Goal: Task Accomplishment & Management: Manage account settings

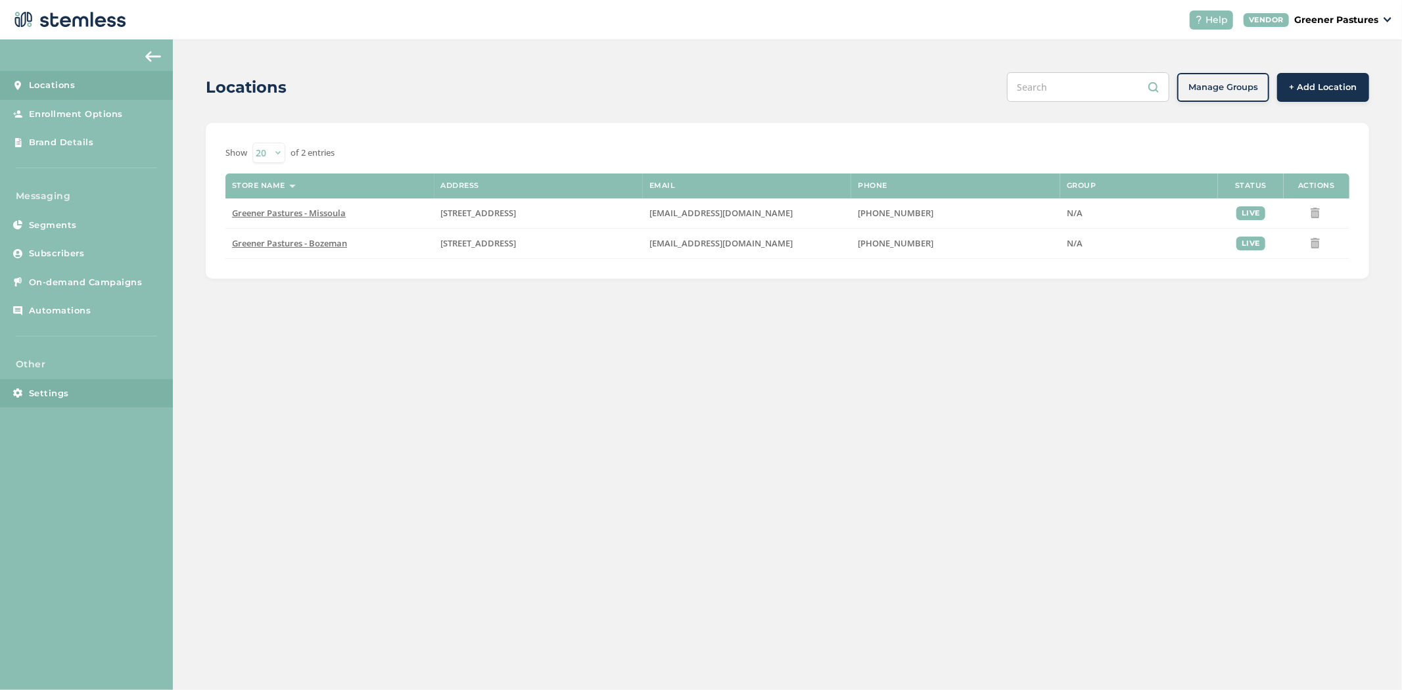
click at [76, 400] on link "Settings" at bounding box center [86, 393] width 173 height 29
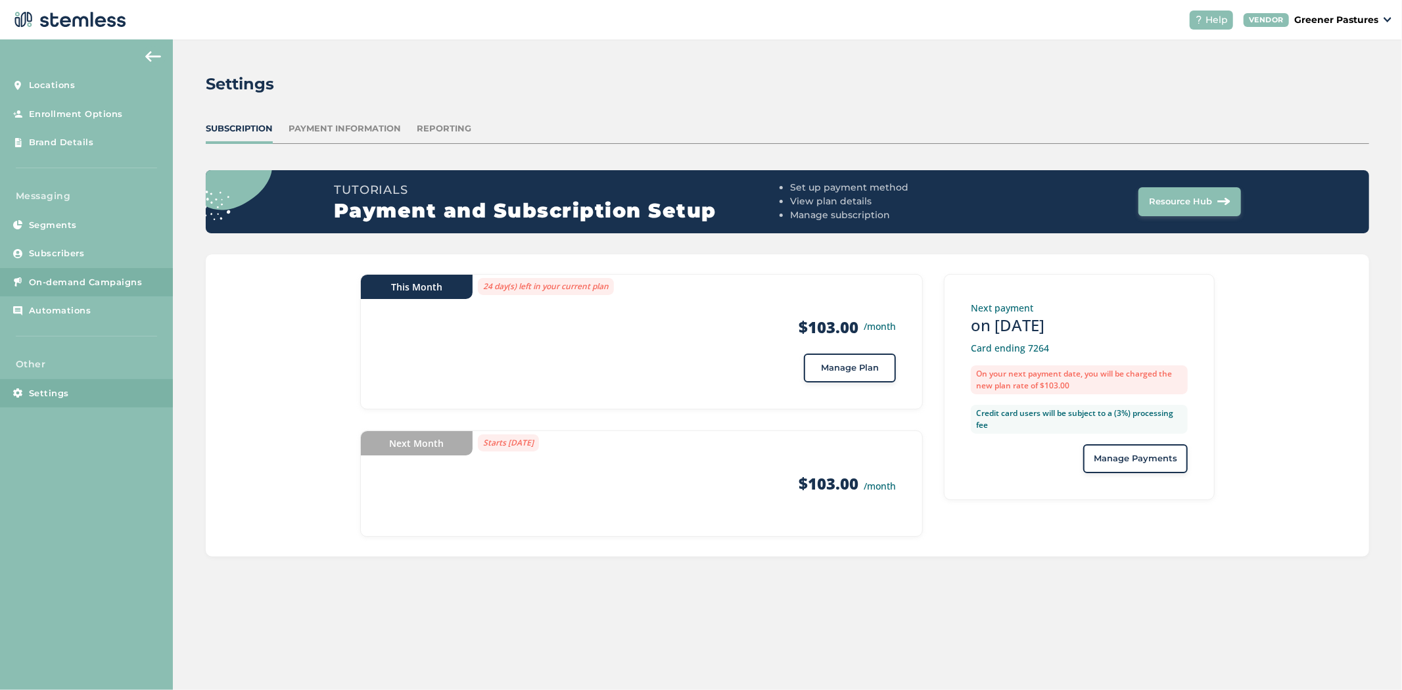
click at [88, 271] on link "On-demand Campaigns" at bounding box center [86, 282] width 173 height 29
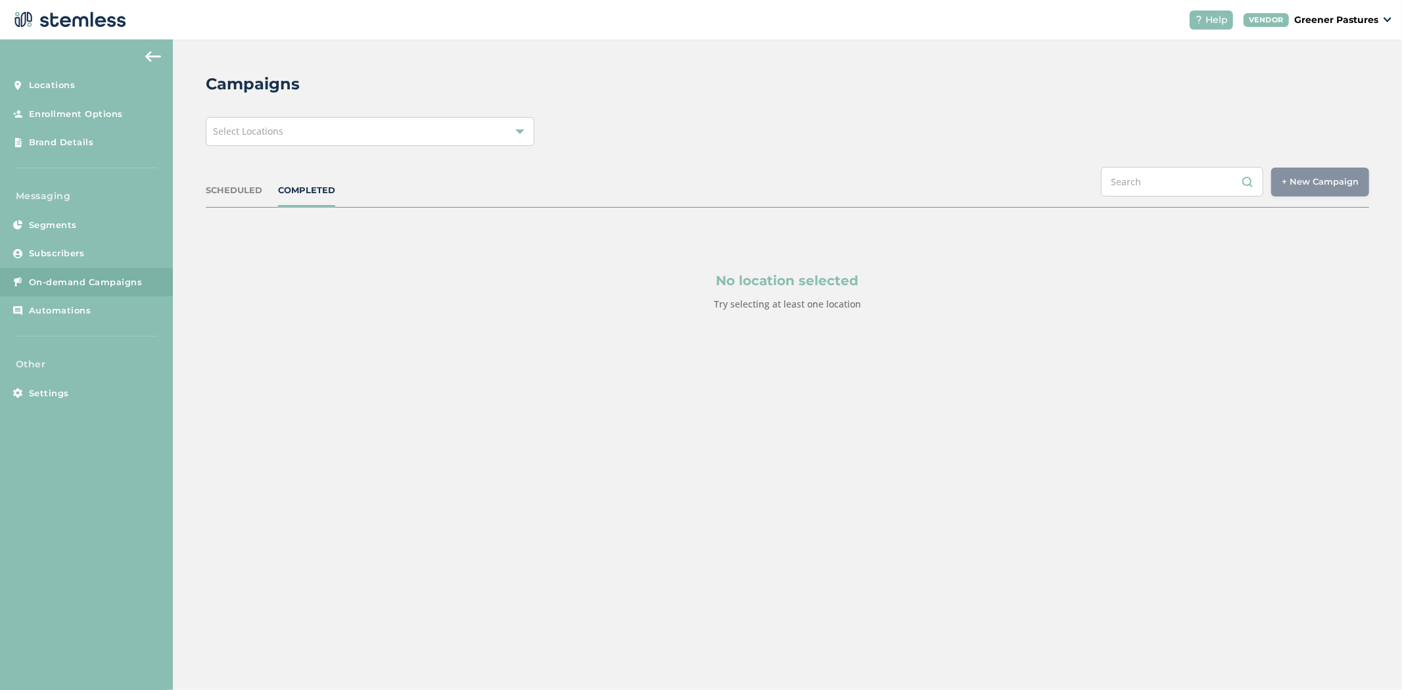
drag, startPoint x: 419, startPoint y: 139, endPoint x: 411, endPoint y: 143, distance: 8.2
click at [419, 139] on div "Select Locations" at bounding box center [370, 131] width 329 height 29
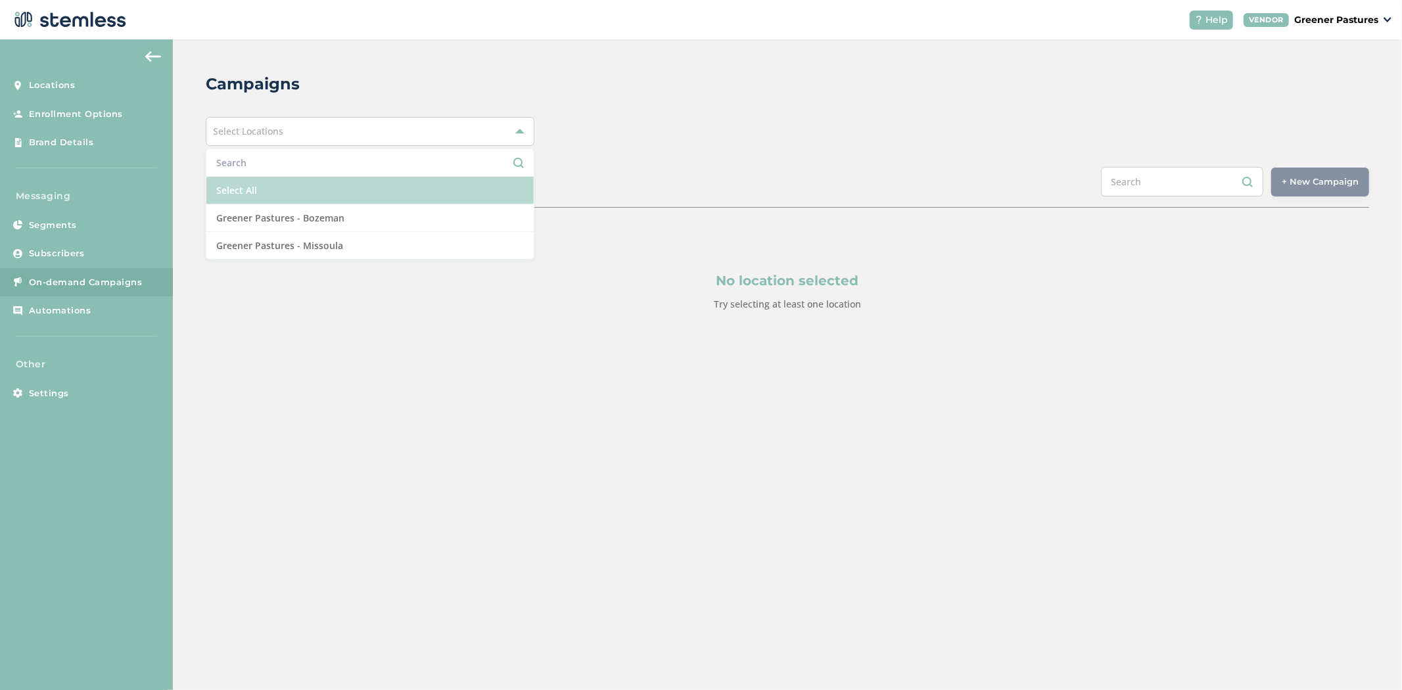
click at [365, 200] on li "Select All" at bounding box center [369, 191] width 327 height 28
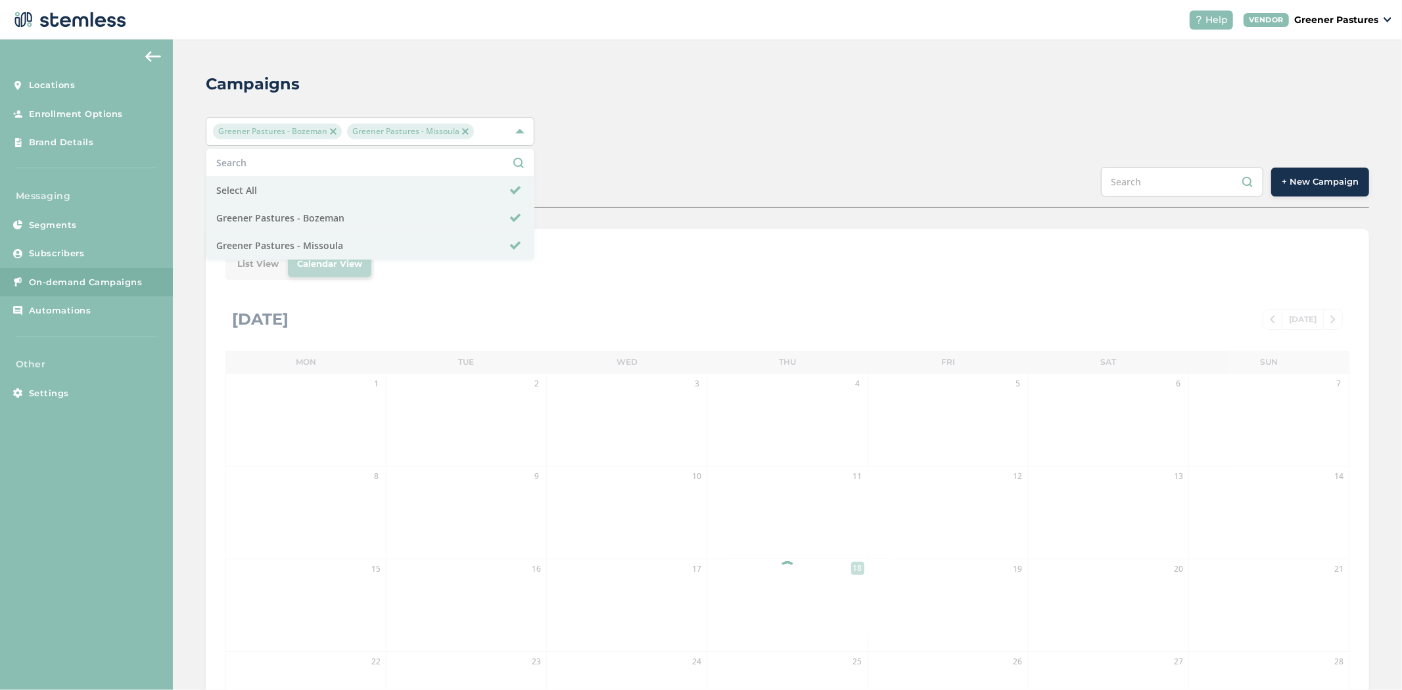
click at [780, 62] on div "Campaigns Greener Pastures - Bozeman Greener Pastures - Missoula Select All Gre…" at bounding box center [787, 464] width 1229 height 850
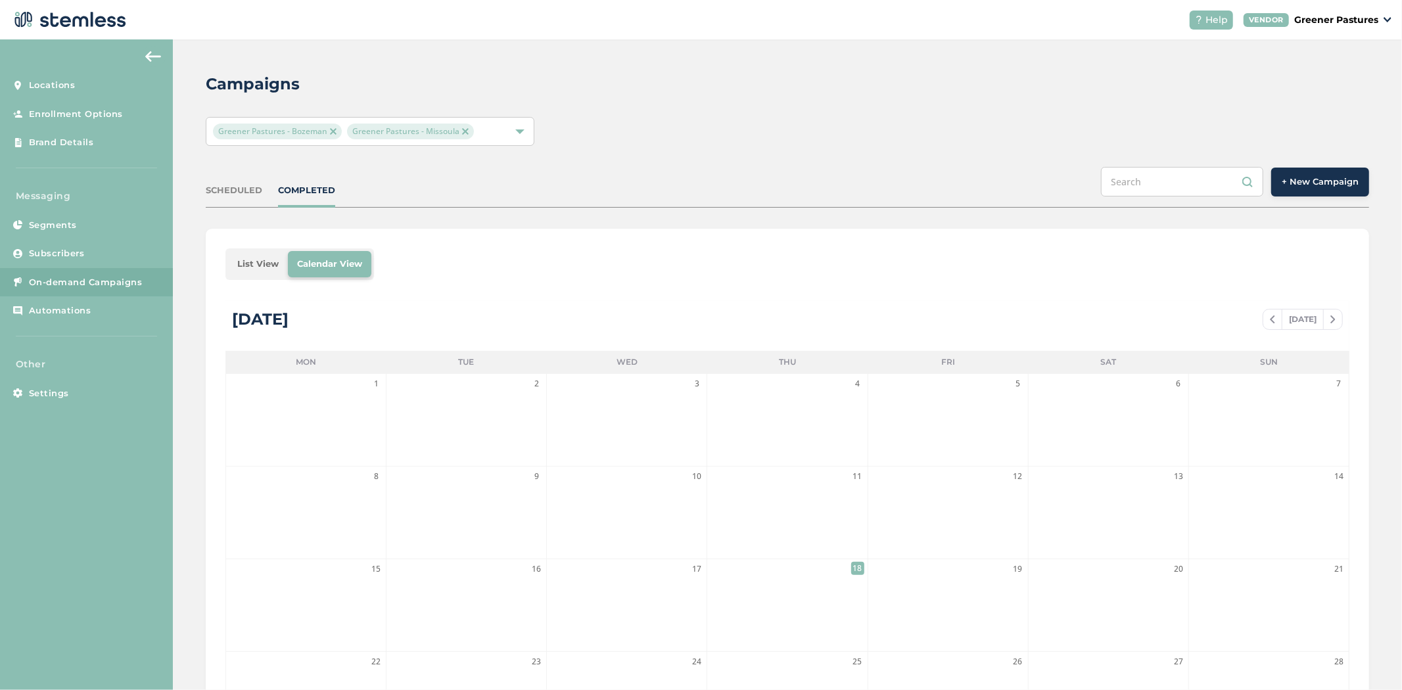
click at [258, 265] on li "List View" at bounding box center [258, 264] width 60 height 26
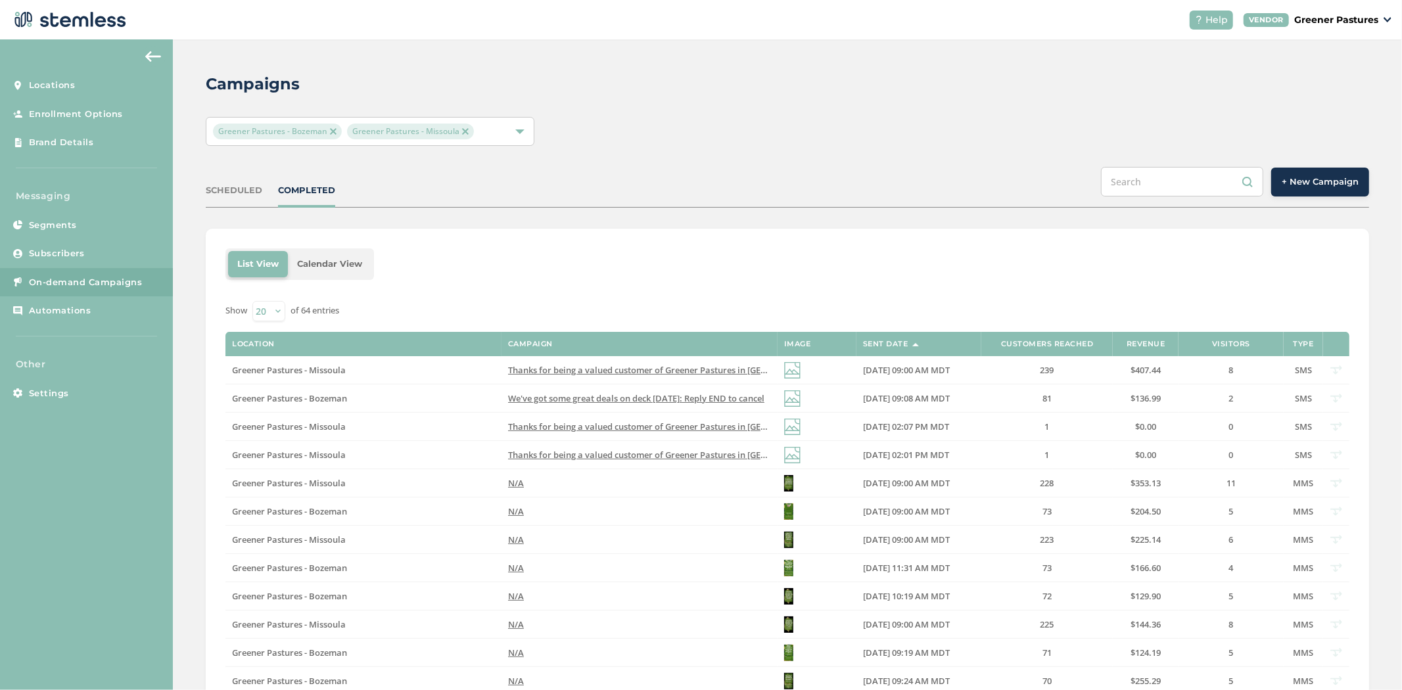
click at [333, 132] on img at bounding box center [333, 131] width 7 height 7
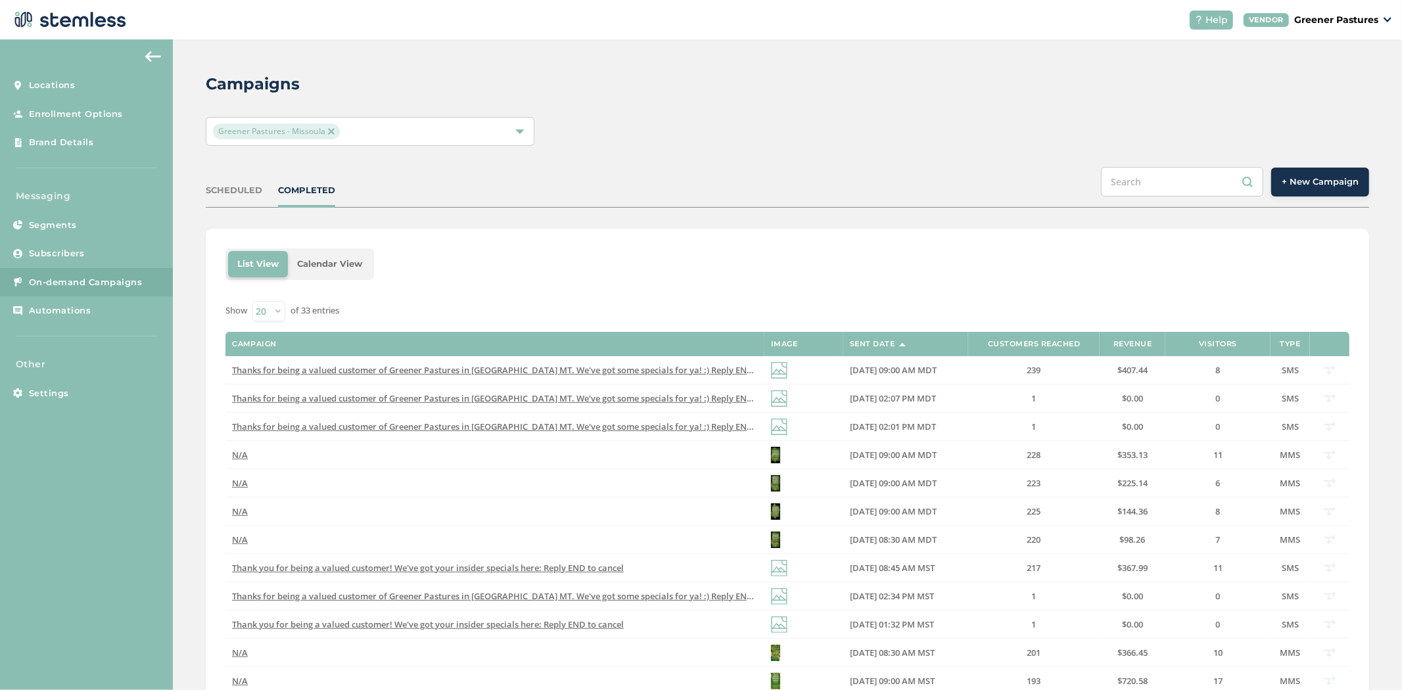
click at [331, 133] on img at bounding box center [331, 131] width 7 height 7
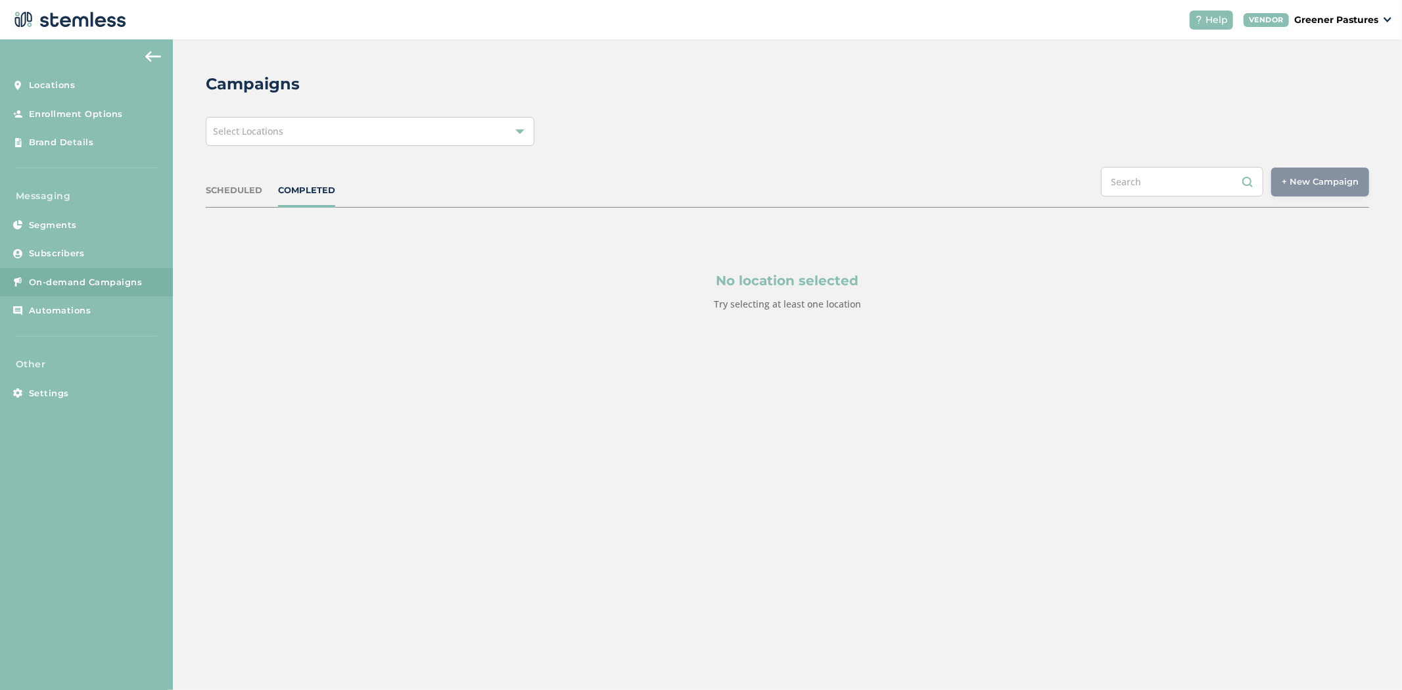
click at [294, 135] on div "Select Locations" at bounding box center [370, 131] width 329 height 29
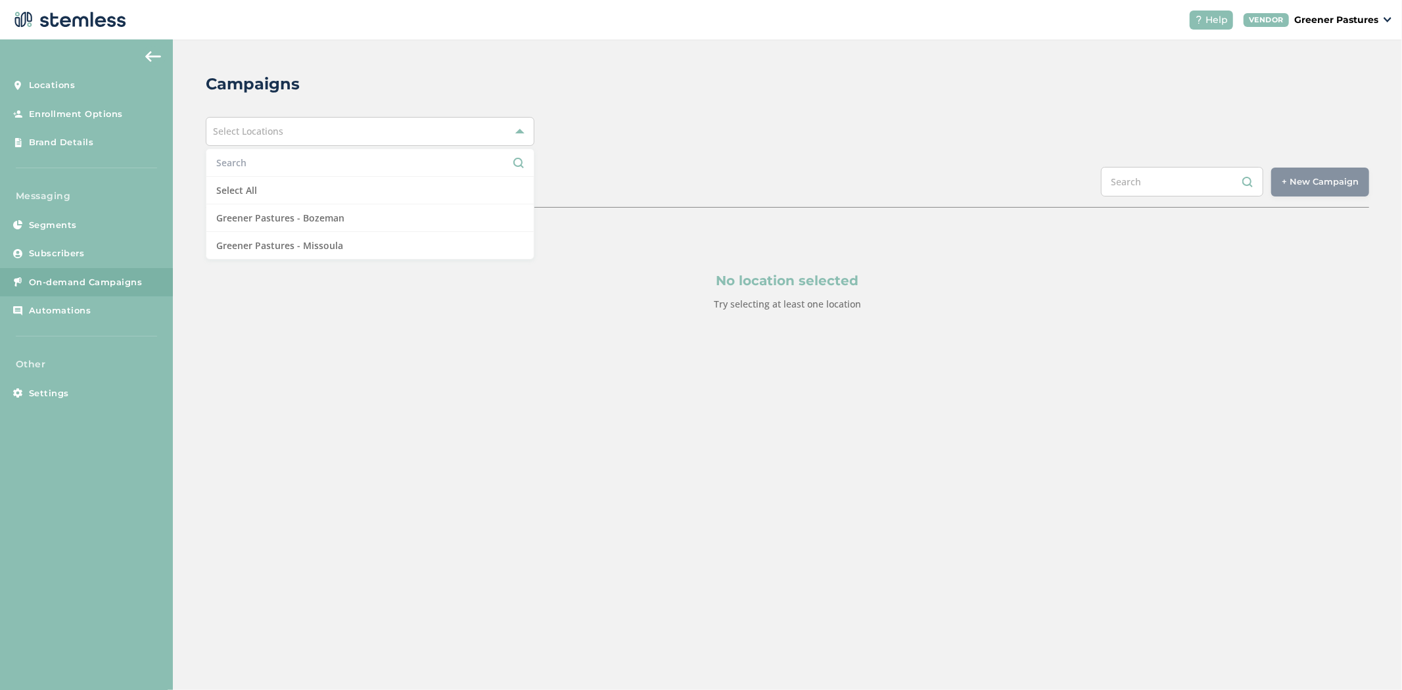
click at [278, 166] on input "text" at bounding box center [370, 163] width 308 height 14
click at [1322, 14] on p "Greener Pastures" at bounding box center [1336, 20] width 84 height 14
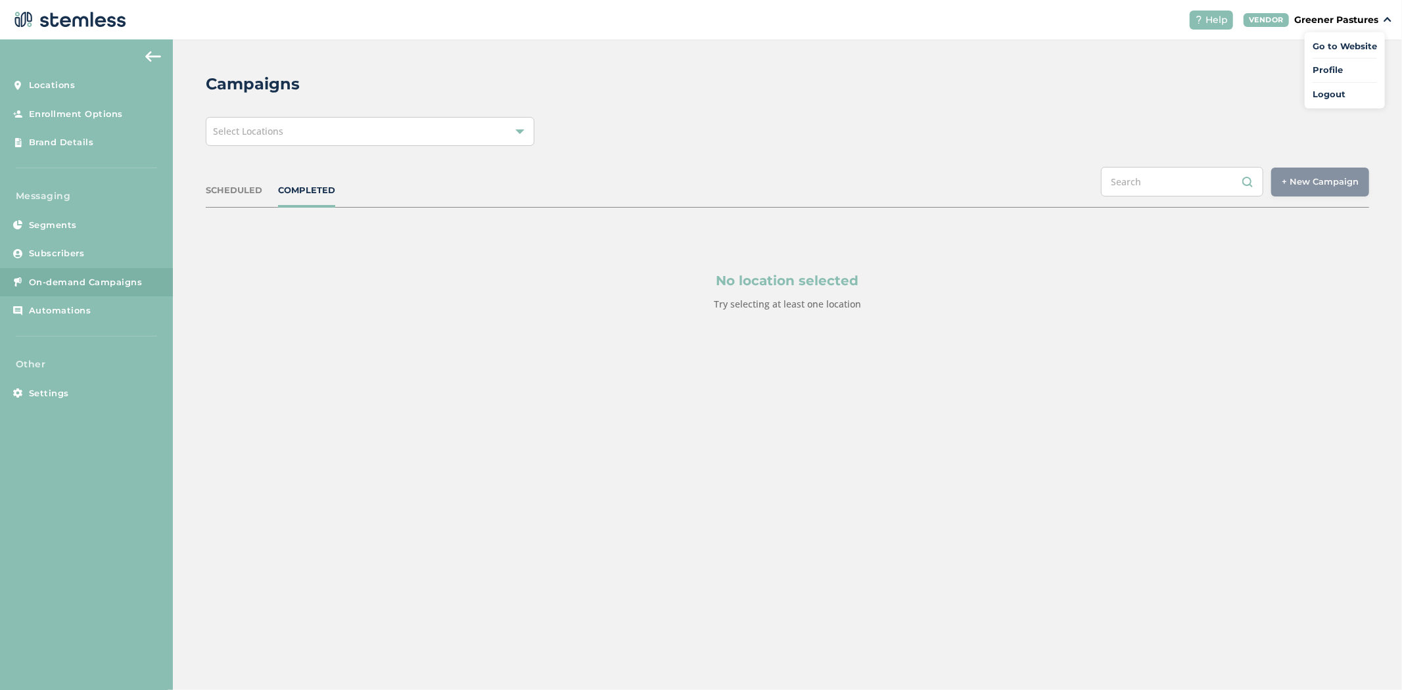
click at [1320, 93] on link "Logout" at bounding box center [1344, 94] width 64 height 13
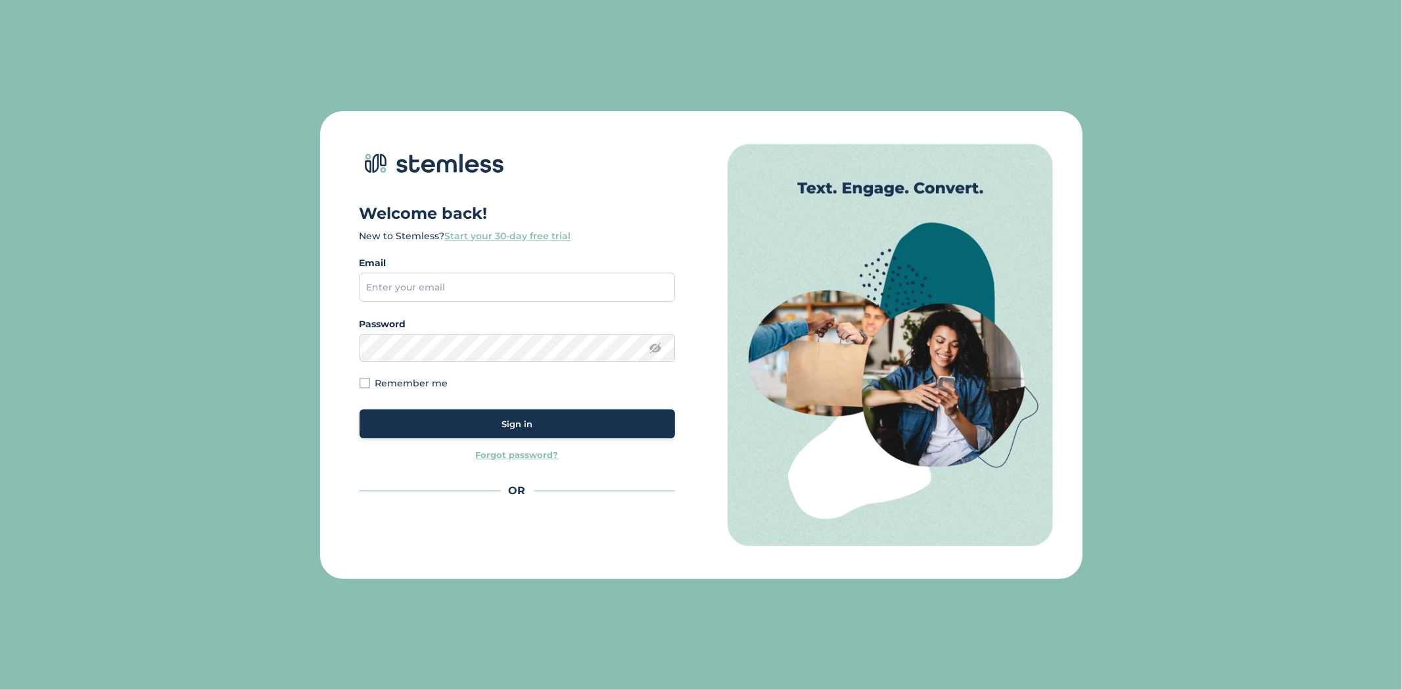
drag, startPoint x: 379, startPoint y: 303, endPoint x: 385, endPoint y: 298, distance: 7.5
click at [381, 300] on div "Welcome back! New to Stemless? Start your 30-day free trial Email Password Show…" at bounding box center [526, 345] width 352 height 402
click at [391, 292] on input "email" at bounding box center [516, 287] width 315 height 29
type input "[PERSON_NAME][EMAIL_ADDRESS][DOMAIN_NAME]"
click at [555, 421] on div "Sign in" at bounding box center [517, 424] width 294 height 13
